Goal: Task Accomplishment & Management: Manage account settings

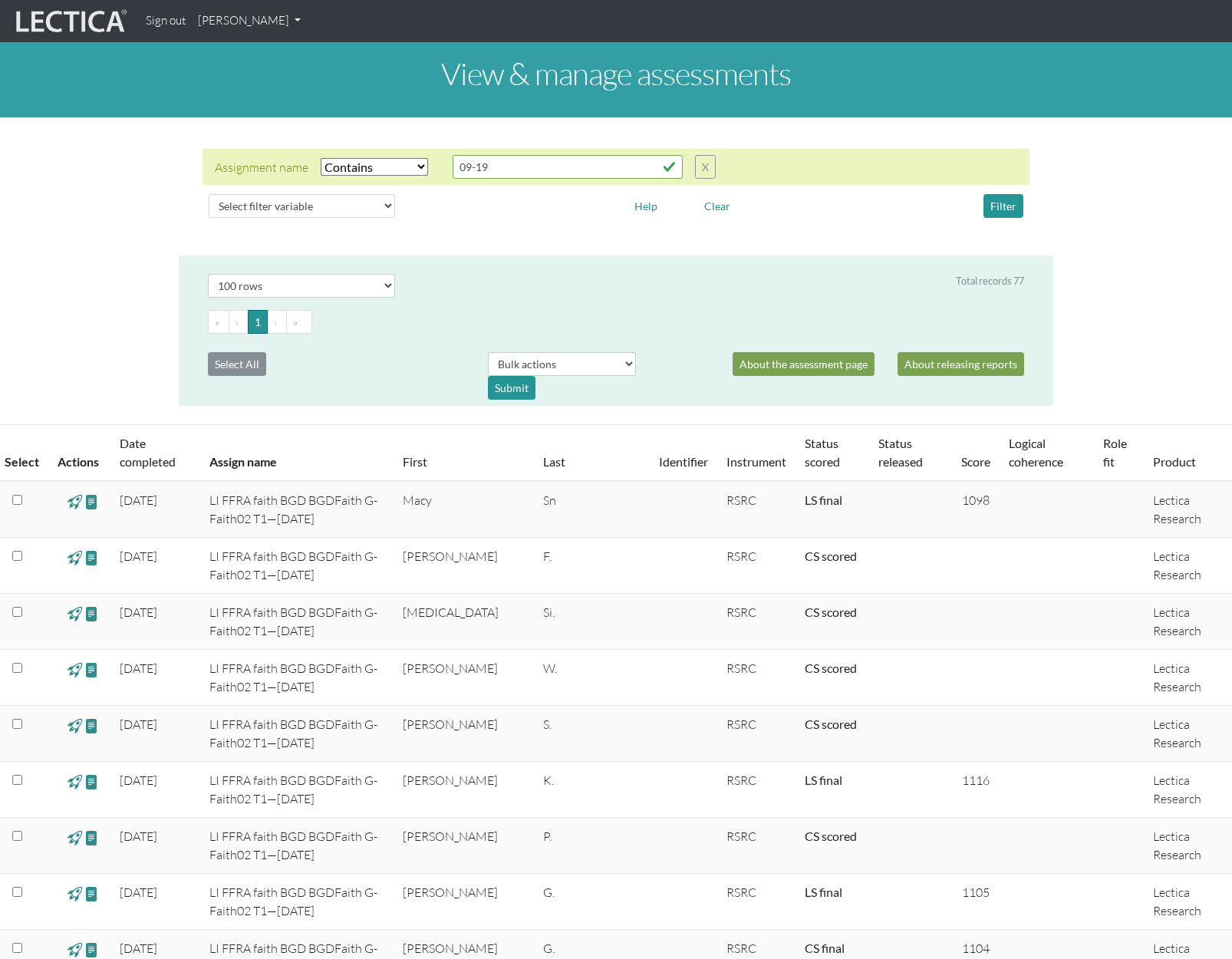
select select "icontains"
select select "100"
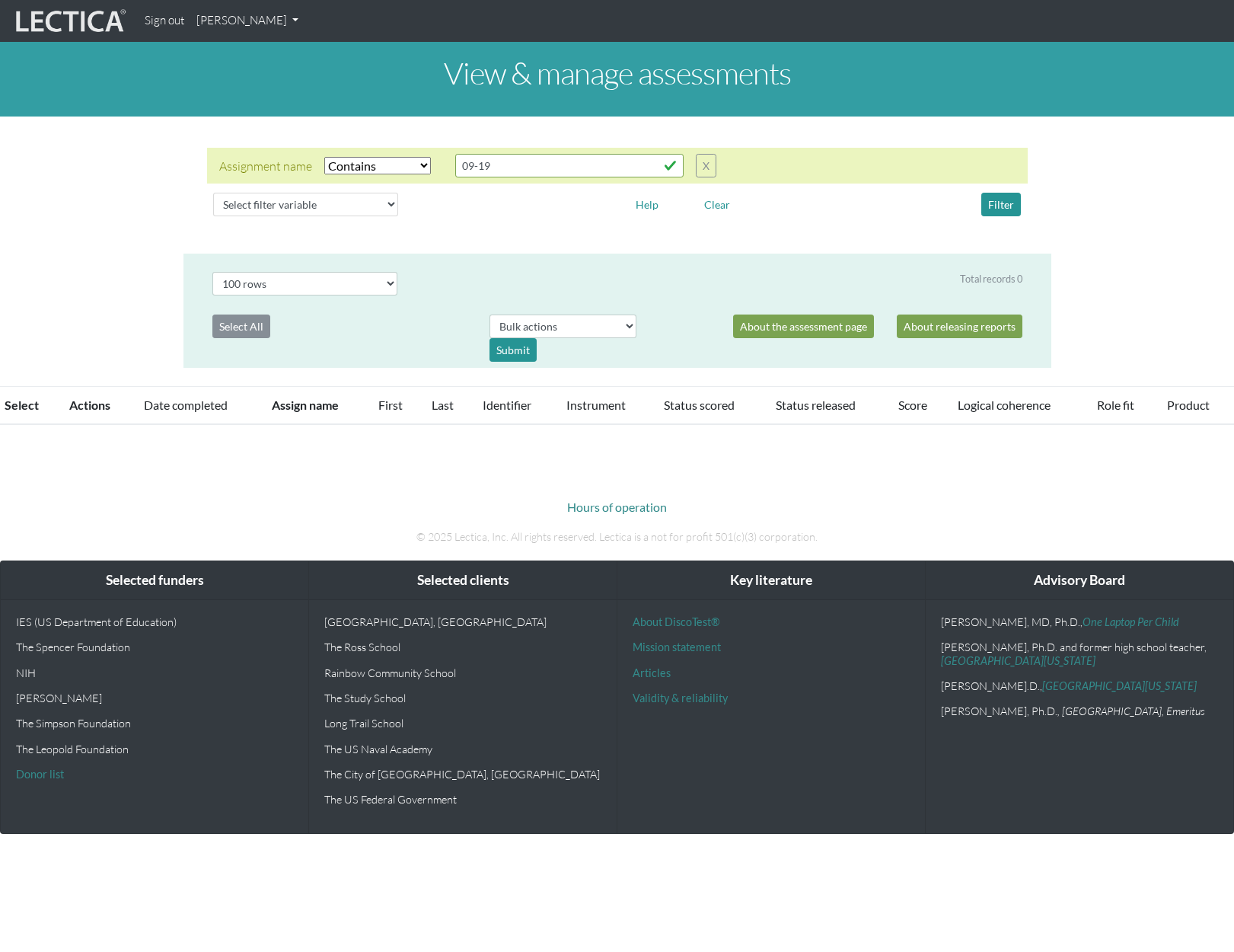
select select "icontains"
select select "100"
select select "icontains"
select select "100"
